Goal: Transaction & Acquisition: Purchase product/service

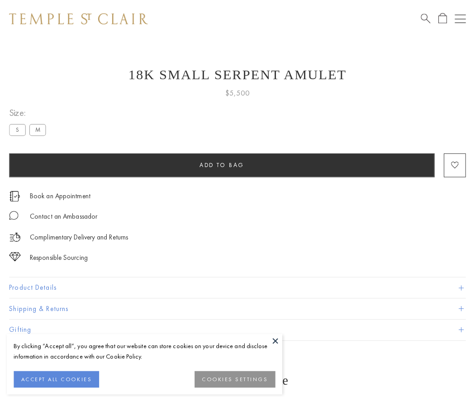
scroll to position [22, 0]
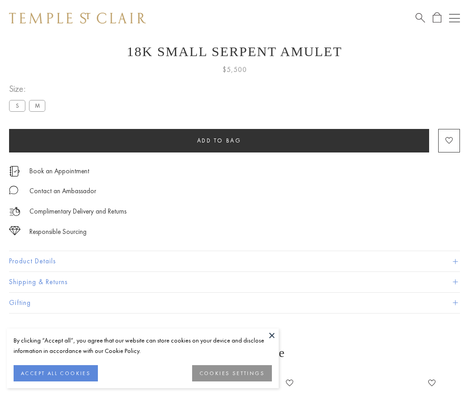
click at [219, 140] on span "Add to bag" at bounding box center [219, 141] width 44 height 8
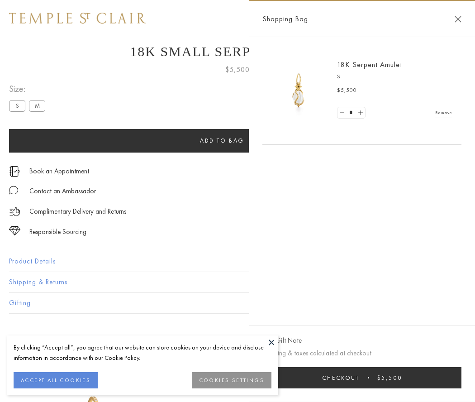
click at [363, 378] on button "Checkout $5,500" at bounding box center [362, 377] width 199 height 21
